Goal: Task Accomplishment & Management: Use online tool/utility

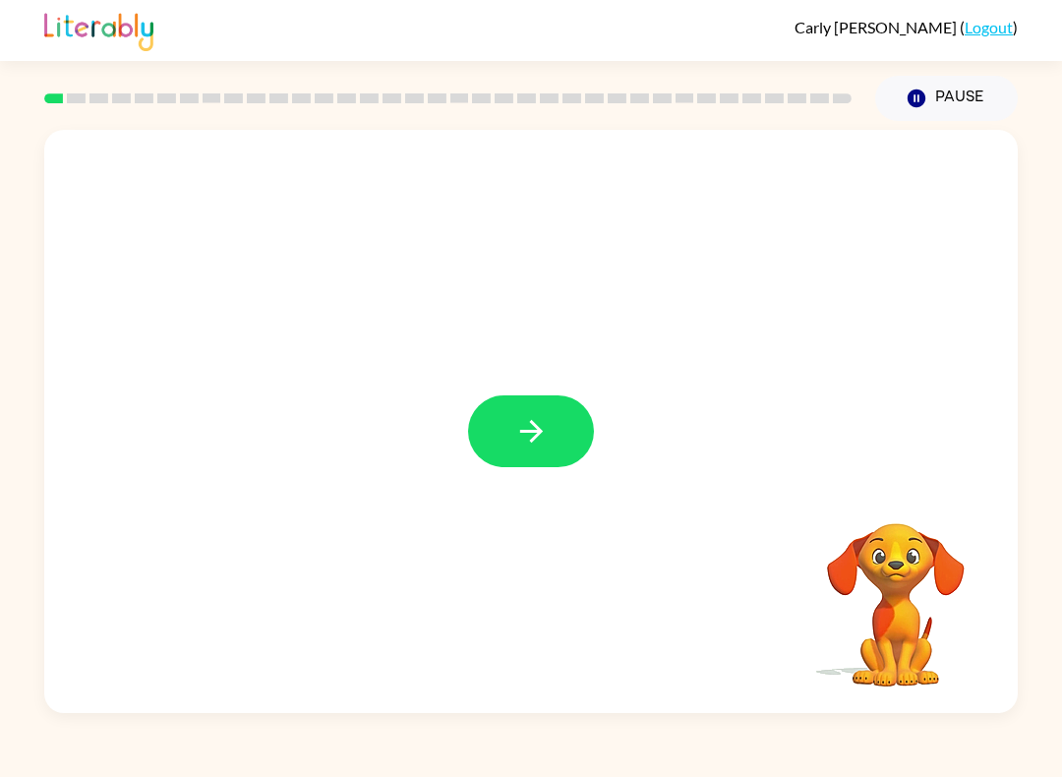
click at [542, 456] on button "button" at bounding box center [531, 431] width 126 height 72
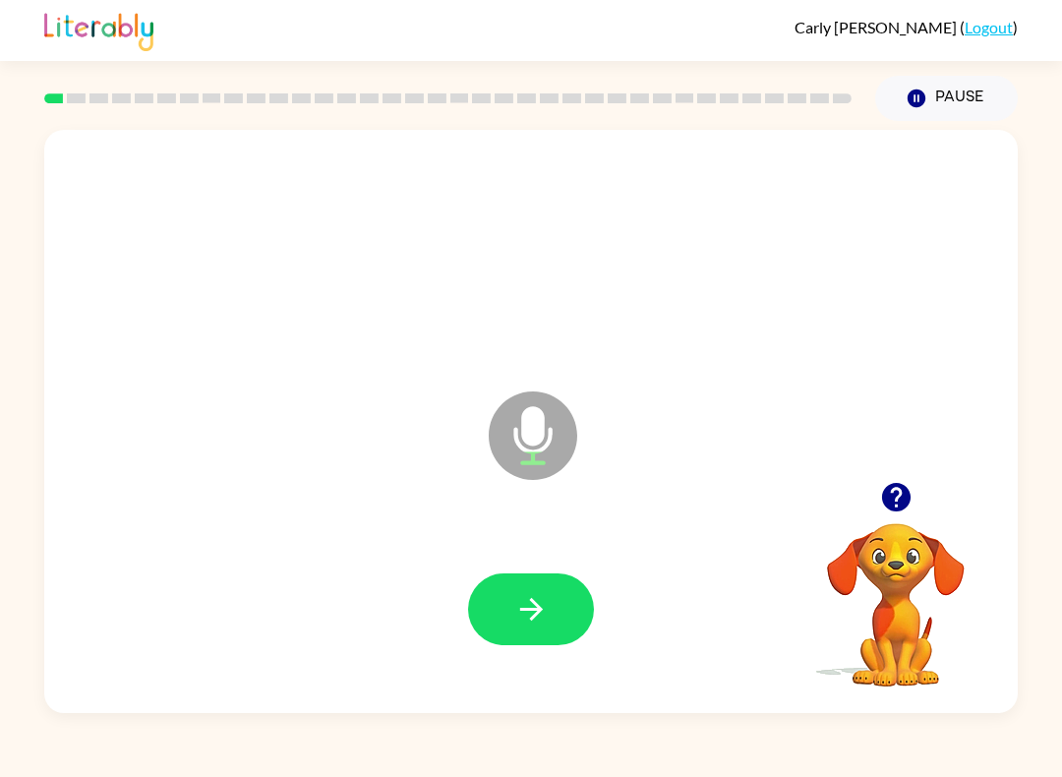
click at [522, 611] on icon "button" at bounding box center [531, 609] width 34 height 34
click at [509, 614] on button "button" at bounding box center [531, 609] width 126 height 72
click at [520, 625] on icon "button" at bounding box center [531, 609] width 34 height 34
click at [548, 615] on icon "button" at bounding box center [531, 609] width 34 height 34
click at [520, 616] on icon "button" at bounding box center [531, 609] width 34 height 34
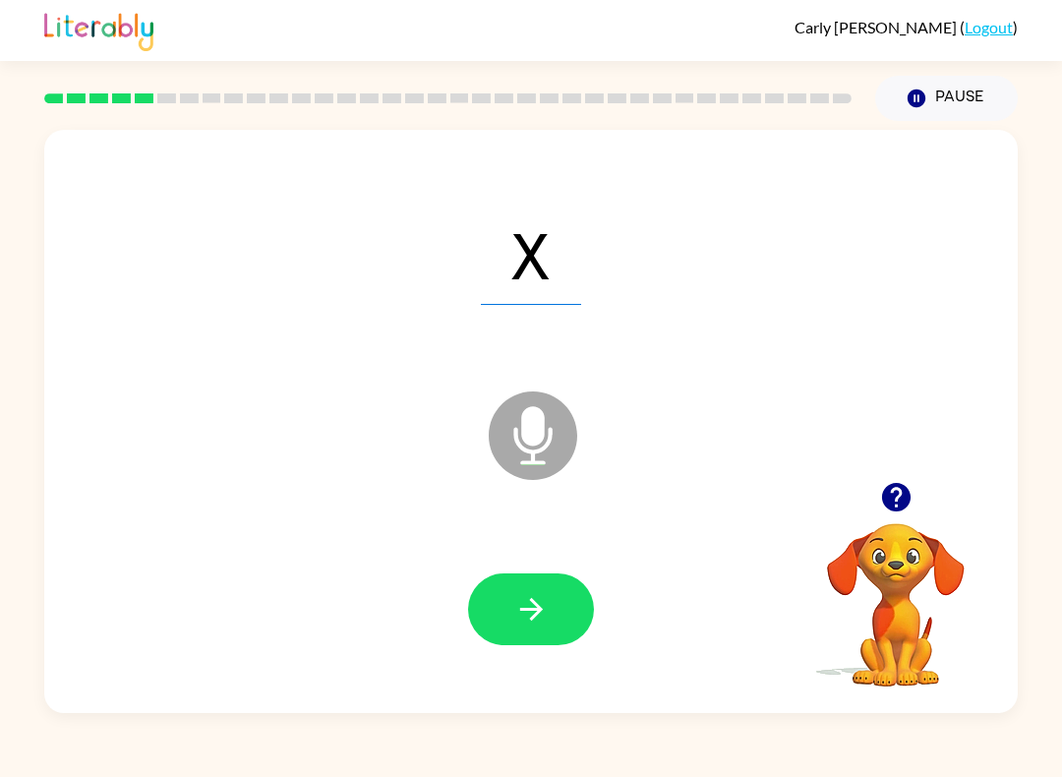
click at [528, 611] on icon "button" at bounding box center [531, 609] width 34 height 34
click at [533, 605] on icon "button" at bounding box center [531, 609] width 34 height 34
click at [532, 645] on button "button" at bounding box center [531, 609] width 126 height 72
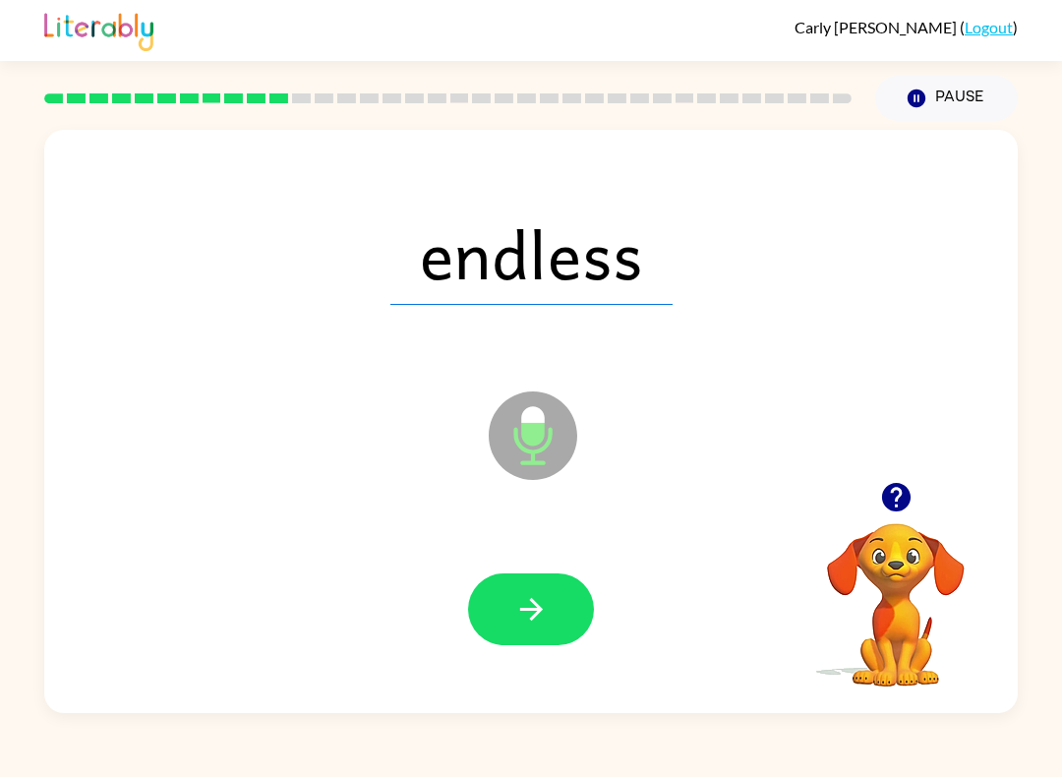
click at [544, 619] on icon "button" at bounding box center [531, 609] width 34 height 34
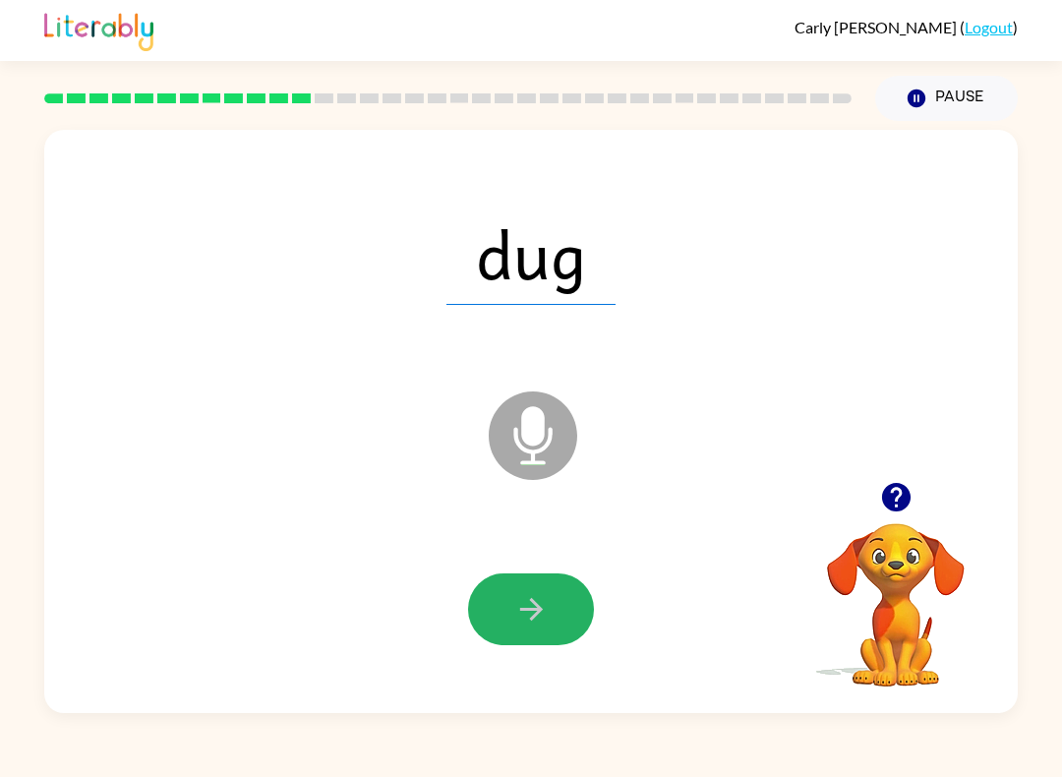
click at [545, 629] on button "button" at bounding box center [531, 609] width 126 height 72
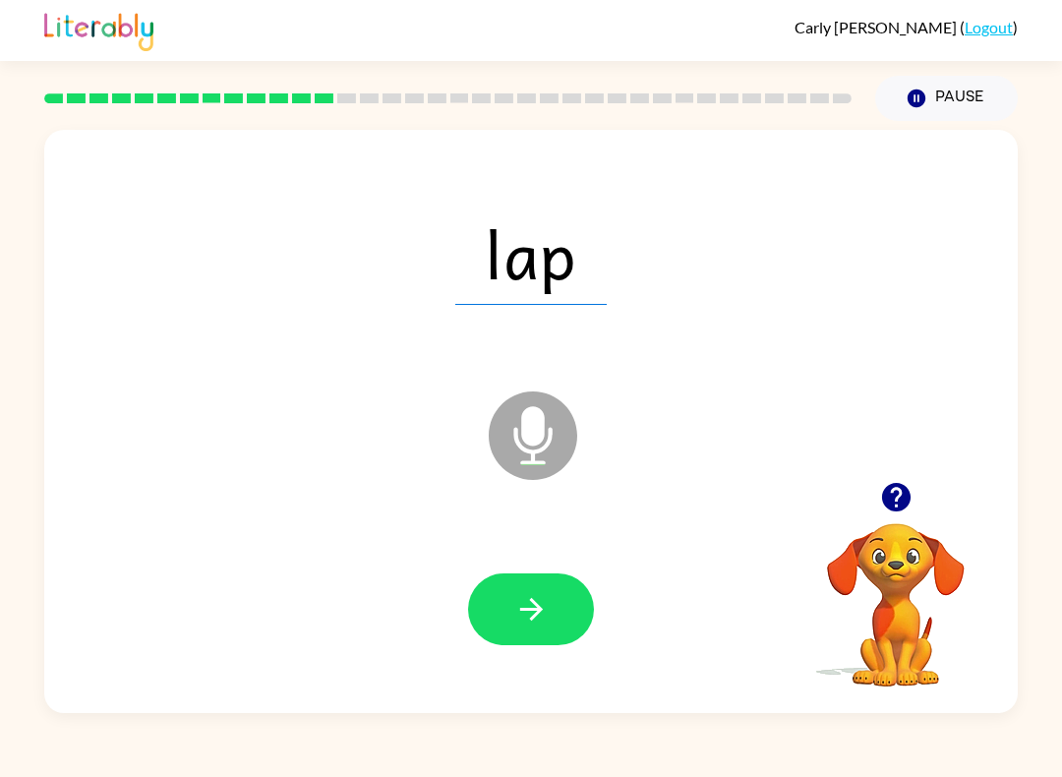
click at [552, 592] on button "button" at bounding box center [531, 609] width 126 height 72
click at [538, 632] on button "button" at bounding box center [531, 609] width 126 height 72
click at [524, 629] on button "button" at bounding box center [531, 609] width 126 height 72
click at [555, 565] on div at bounding box center [531, 609] width 934 height 168
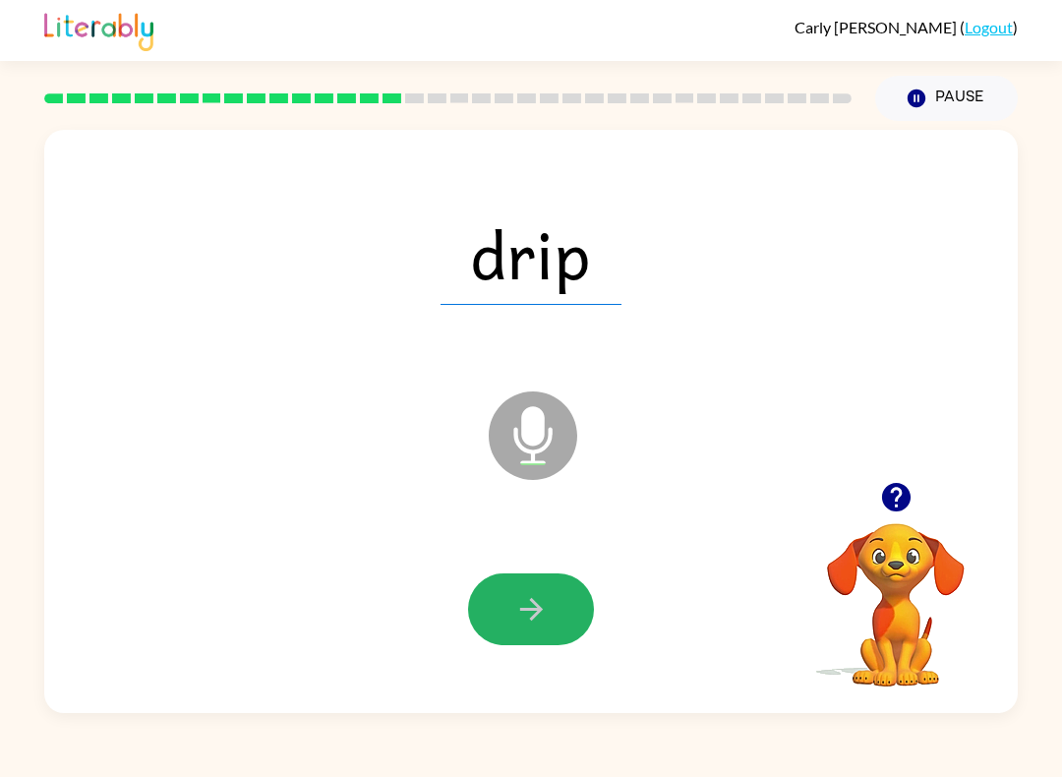
click at [530, 625] on icon "button" at bounding box center [531, 609] width 34 height 34
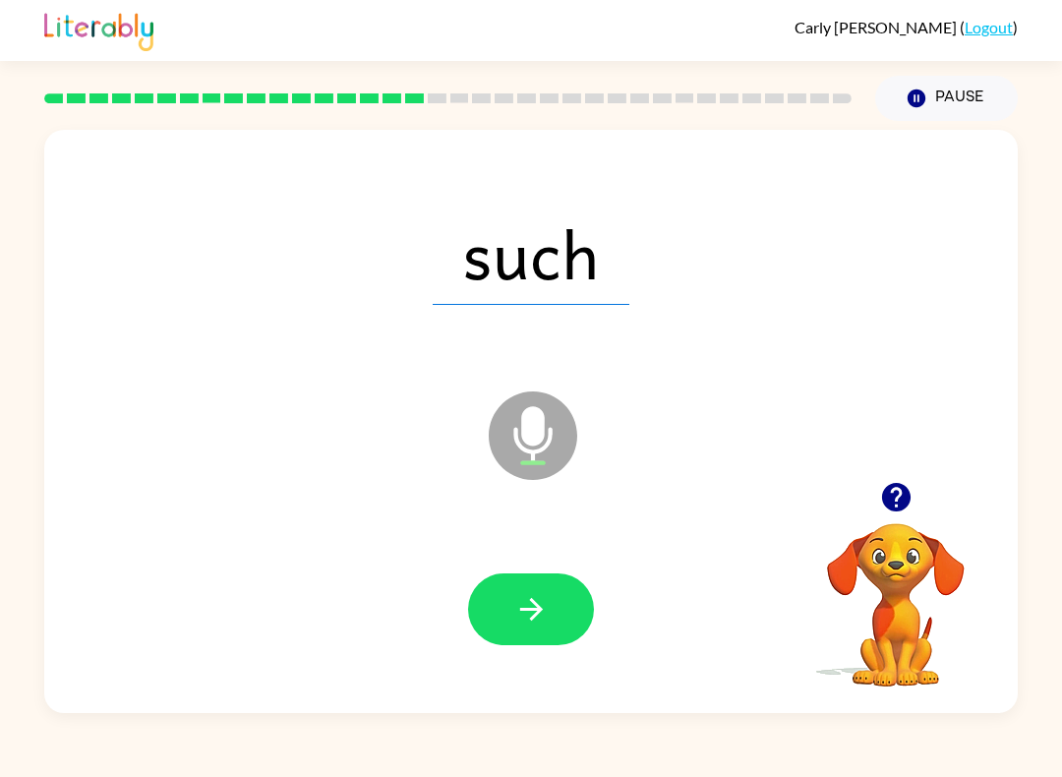
click at [518, 605] on icon "button" at bounding box center [531, 609] width 34 height 34
click at [575, 623] on button "button" at bounding box center [531, 609] width 126 height 72
click at [528, 618] on icon "button" at bounding box center [531, 609] width 34 height 34
click at [535, 625] on icon "button" at bounding box center [531, 609] width 34 height 34
click at [494, 644] on button "button" at bounding box center [531, 609] width 126 height 72
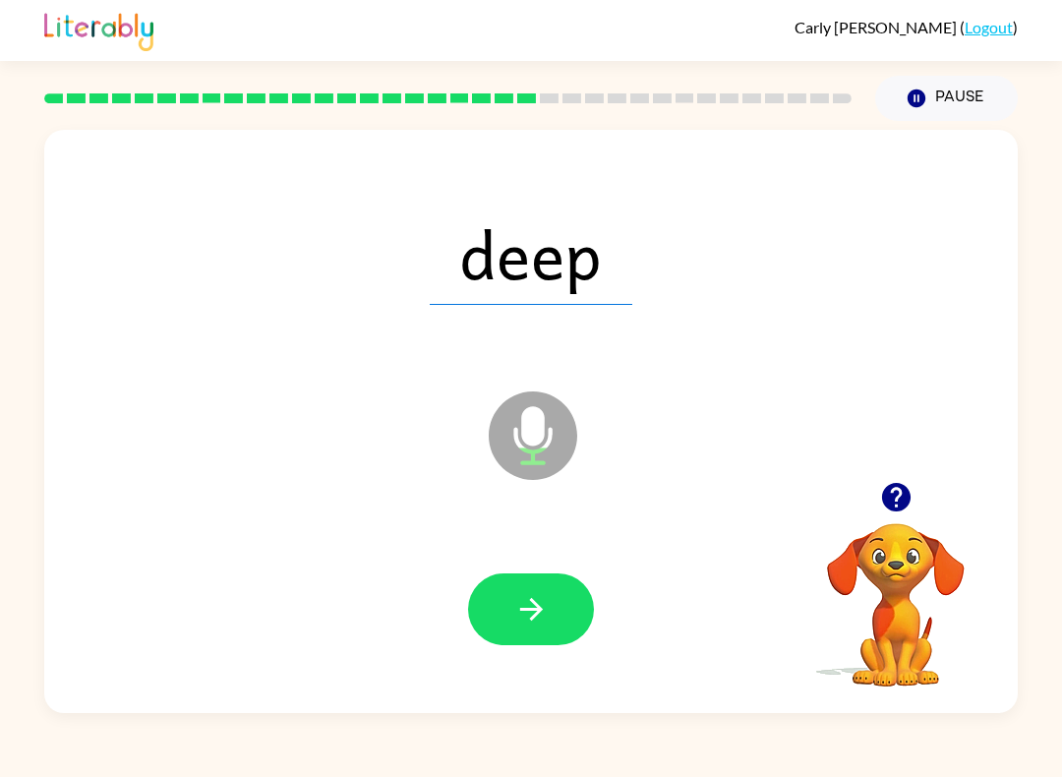
click at [533, 624] on icon "button" at bounding box center [531, 609] width 34 height 34
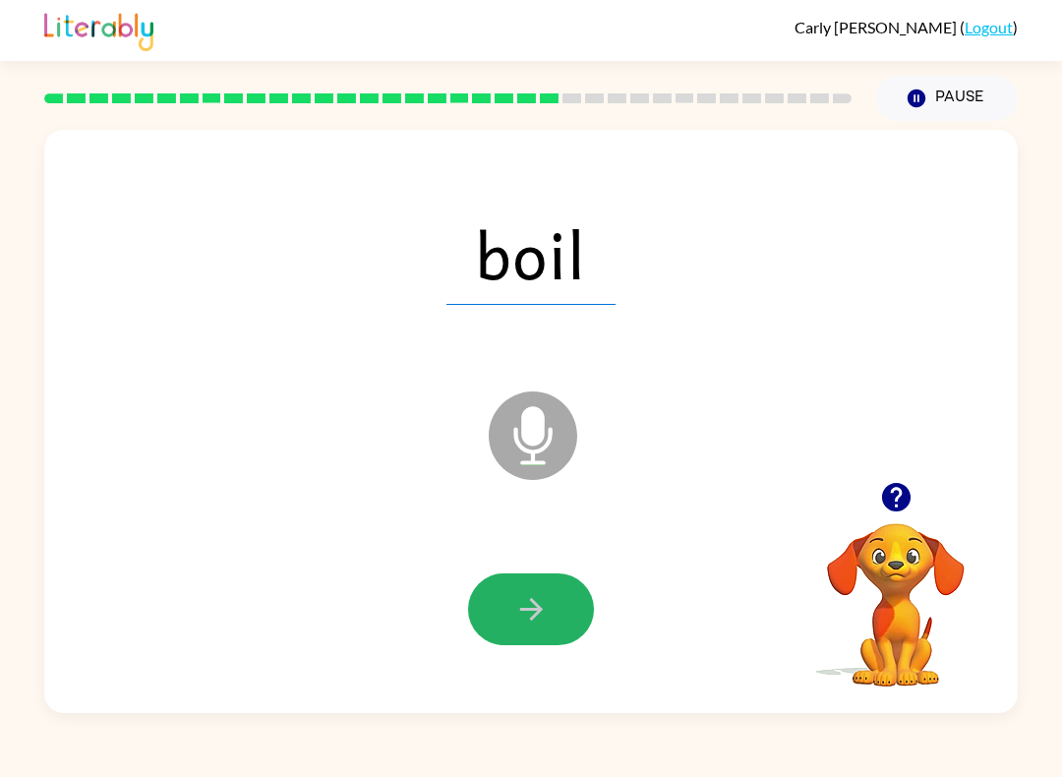
click at [563, 598] on button "button" at bounding box center [531, 609] width 126 height 72
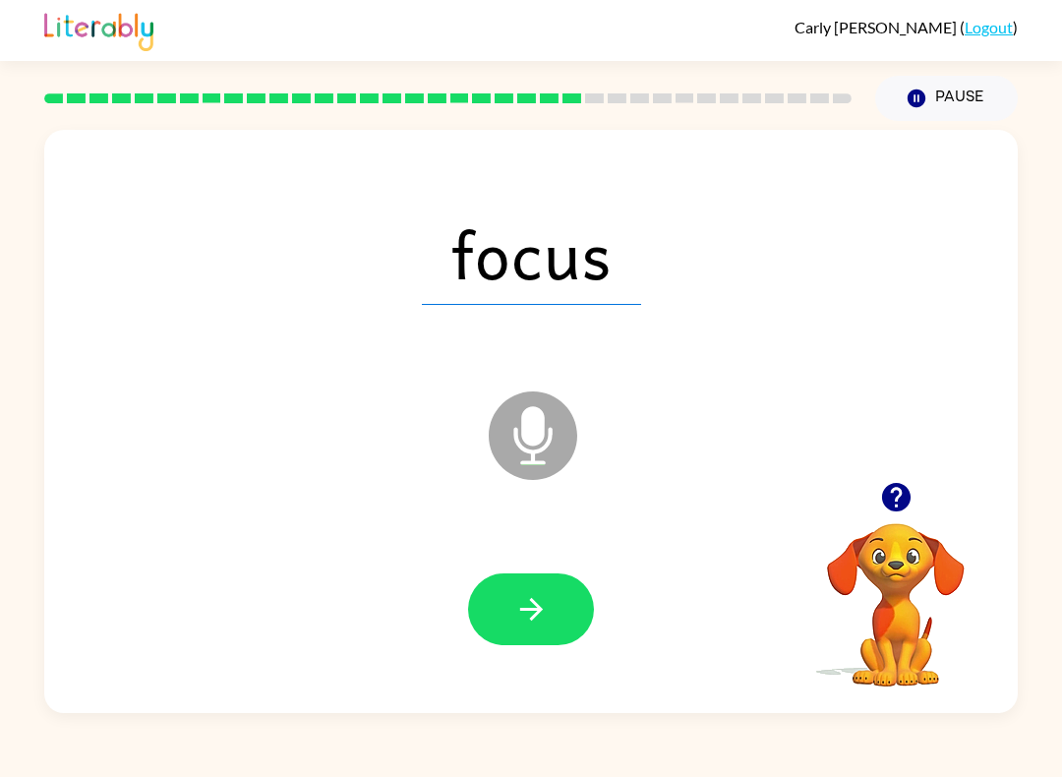
click at [537, 575] on button "button" at bounding box center [531, 609] width 126 height 72
click at [545, 593] on icon "button" at bounding box center [531, 609] width 34 height 34
click at [548, 604] on button "button" at bounding box center [531, 609] width 126 height 72
click at [548, 625] on button "button" at bounding box center [531, 609] width 126 height 72
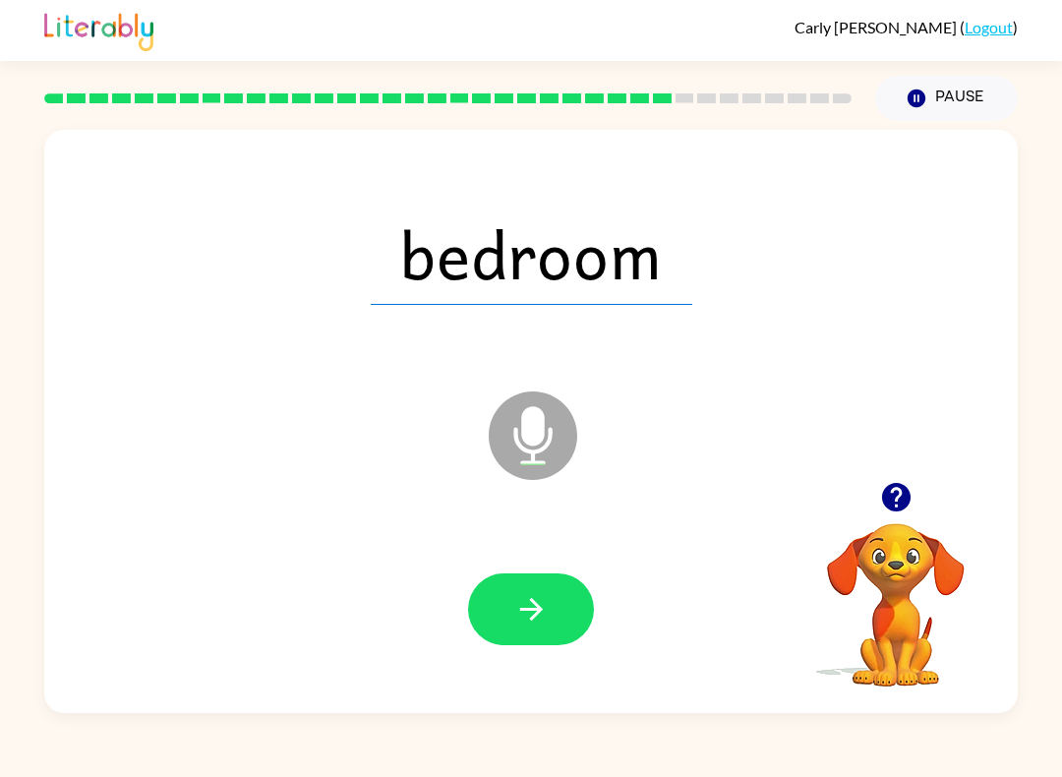
click at [525, 609] on icon "button" at bounding box center [530, 609] width 23 height 23
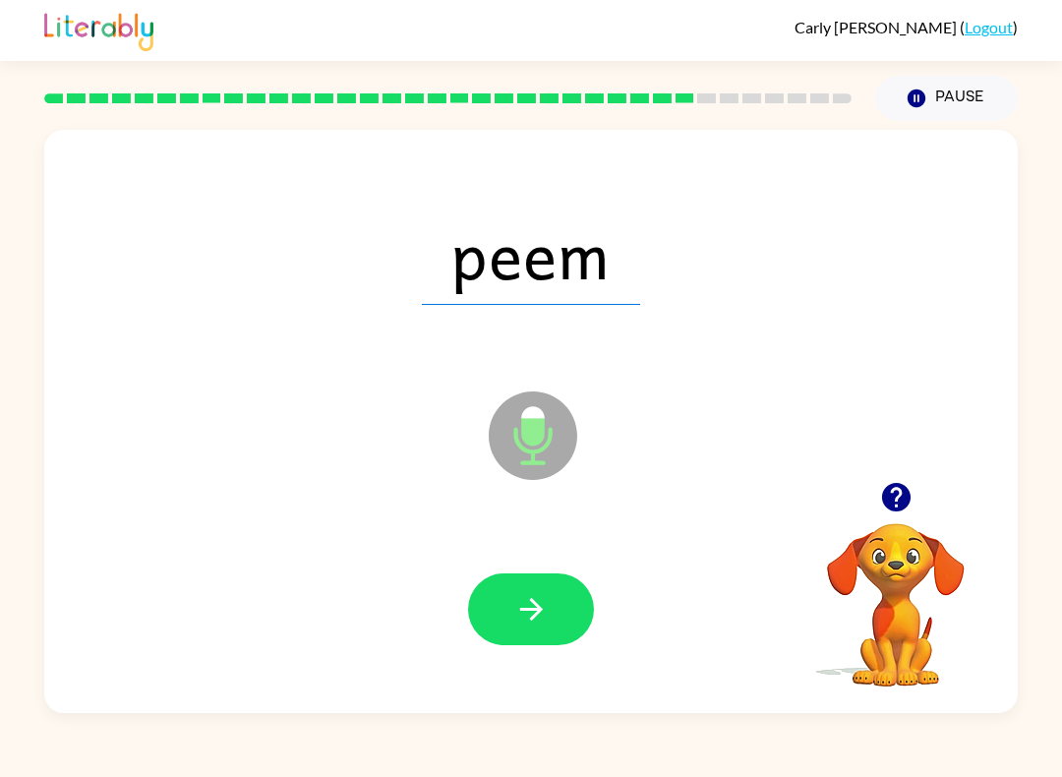
click at [548, 632] on button "button" at bounding box center [531, 609] width 126 height 72
click at [515, 618] on icon "button" at bounding box center [531, 609] width 34 height 34
click at [564, 603] on button "button" at bounding box center [531, 609] width 126 height 72
click at [547, 584] on button "button" at bounding box center [531, 609] width 126 height 72
click at [561, 614] on button "button" at bounding box center [531, 609] width 126 height 72
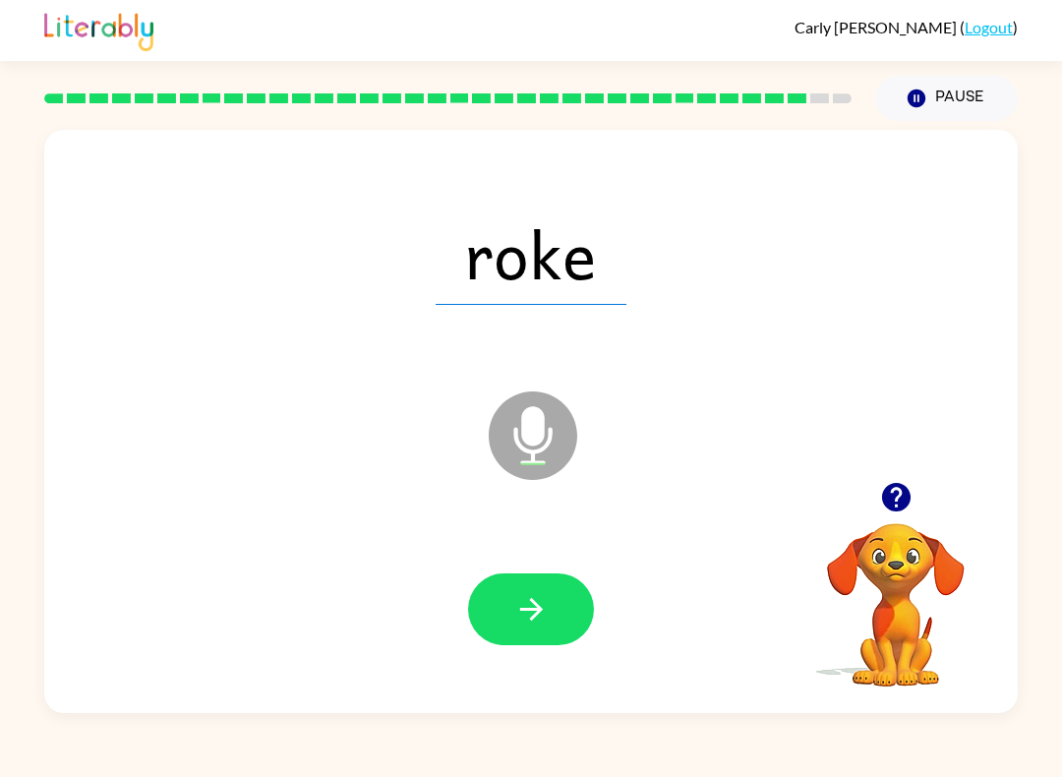
click at [544, 607] on icon "button" at bounding box center [531, 609] width 34 height 34
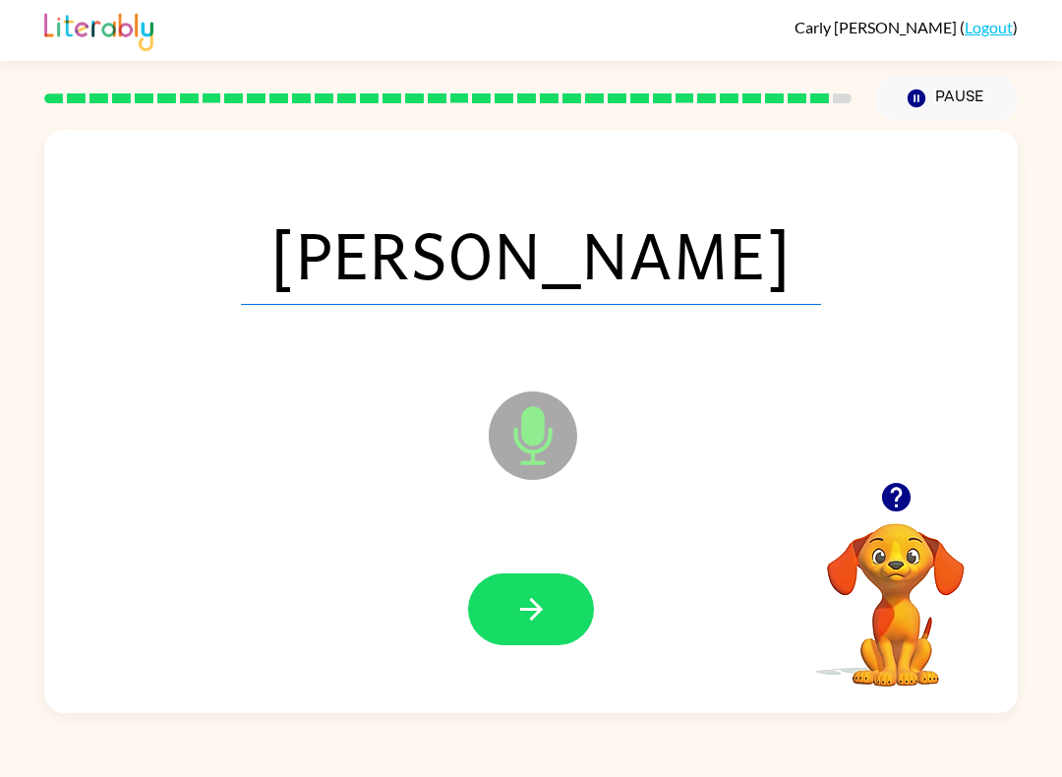
click at [540, 608] on icon "button" at bounding box center [530, 609] width 23 height 23
